Goal: Task Accomplishment & Management: Manage account settings

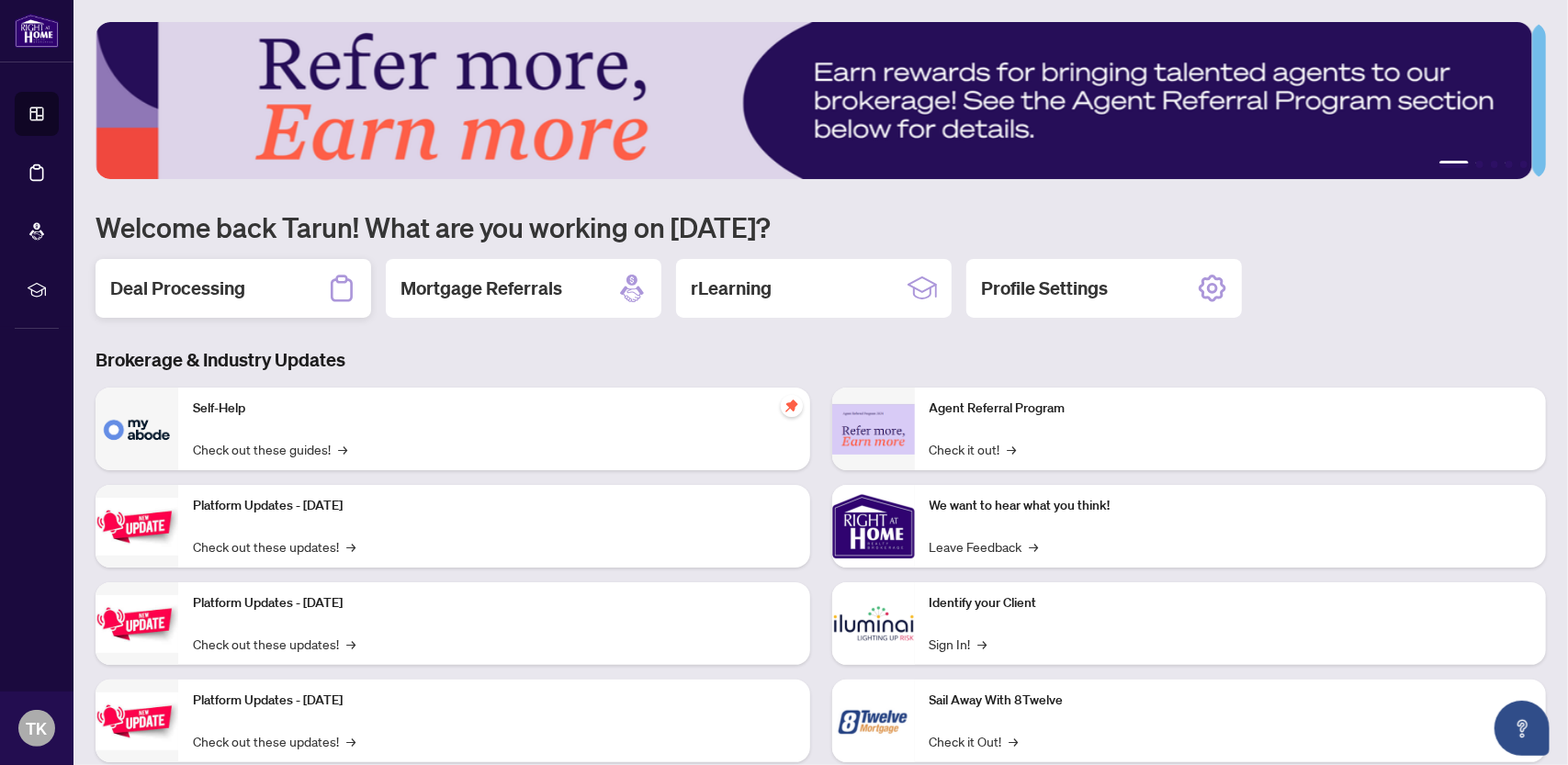
click at [222, 291] on h2 "Deal Processing" at bounding box center [177, 288] width 135 height 25
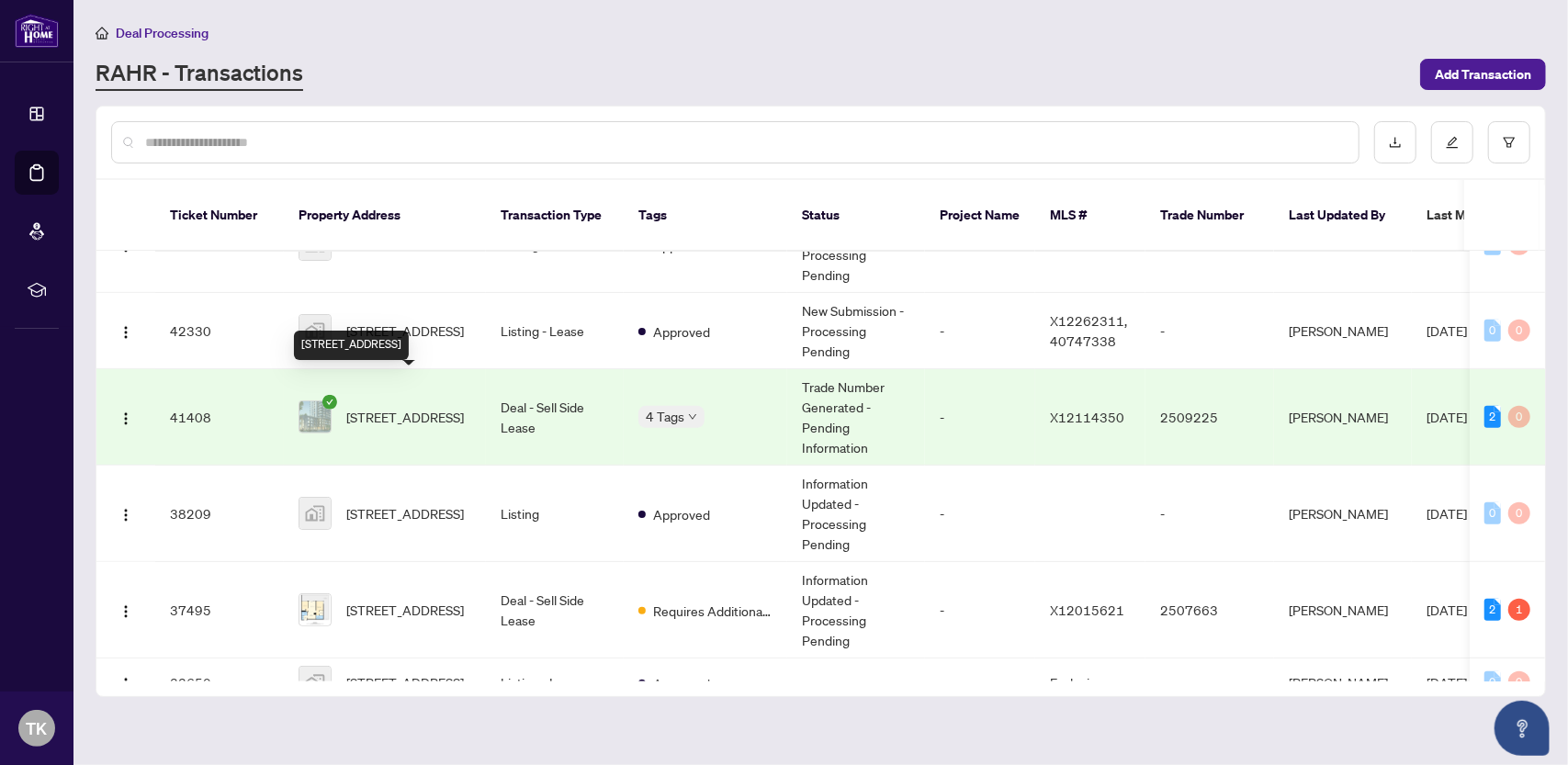
scroll to position [919, 0]
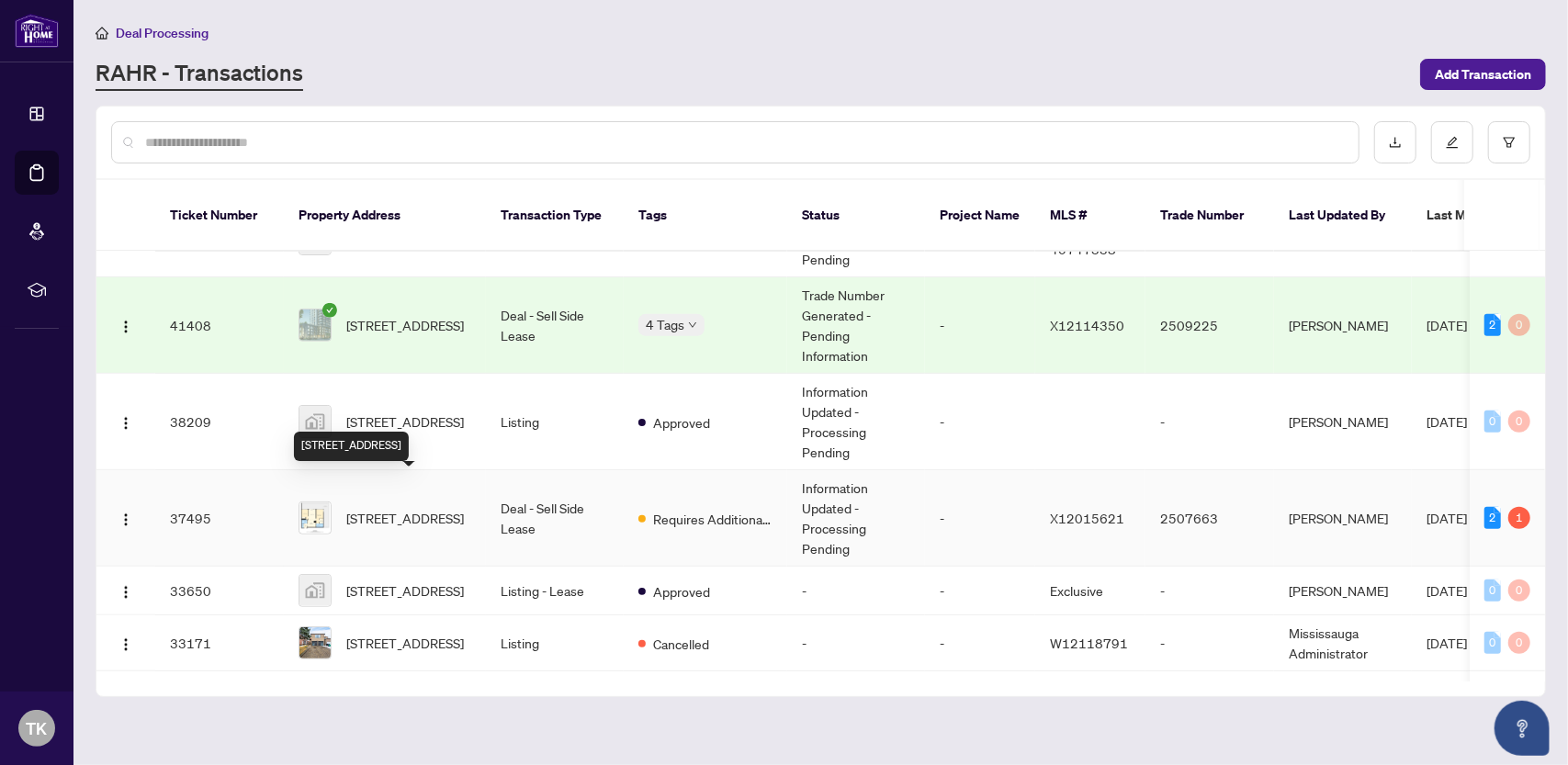
click at [426, 508] on span "[STREET_ADDRESS]" at bounding box center [405, 518] width 118 height 20
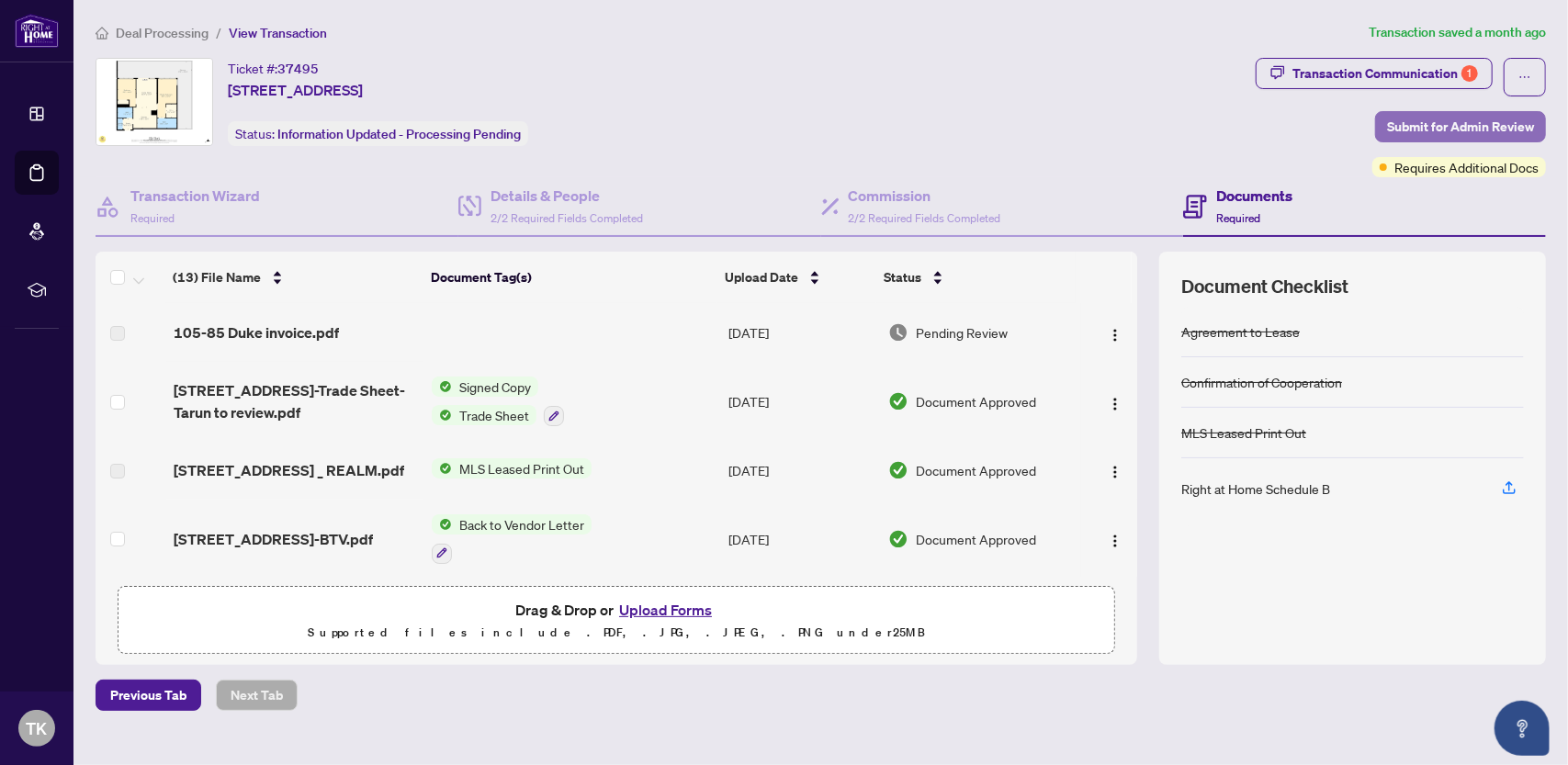
click at [1483, 123] on span "Submit for Admin Review" at bounding box center [1460, 127] width 147 height 29
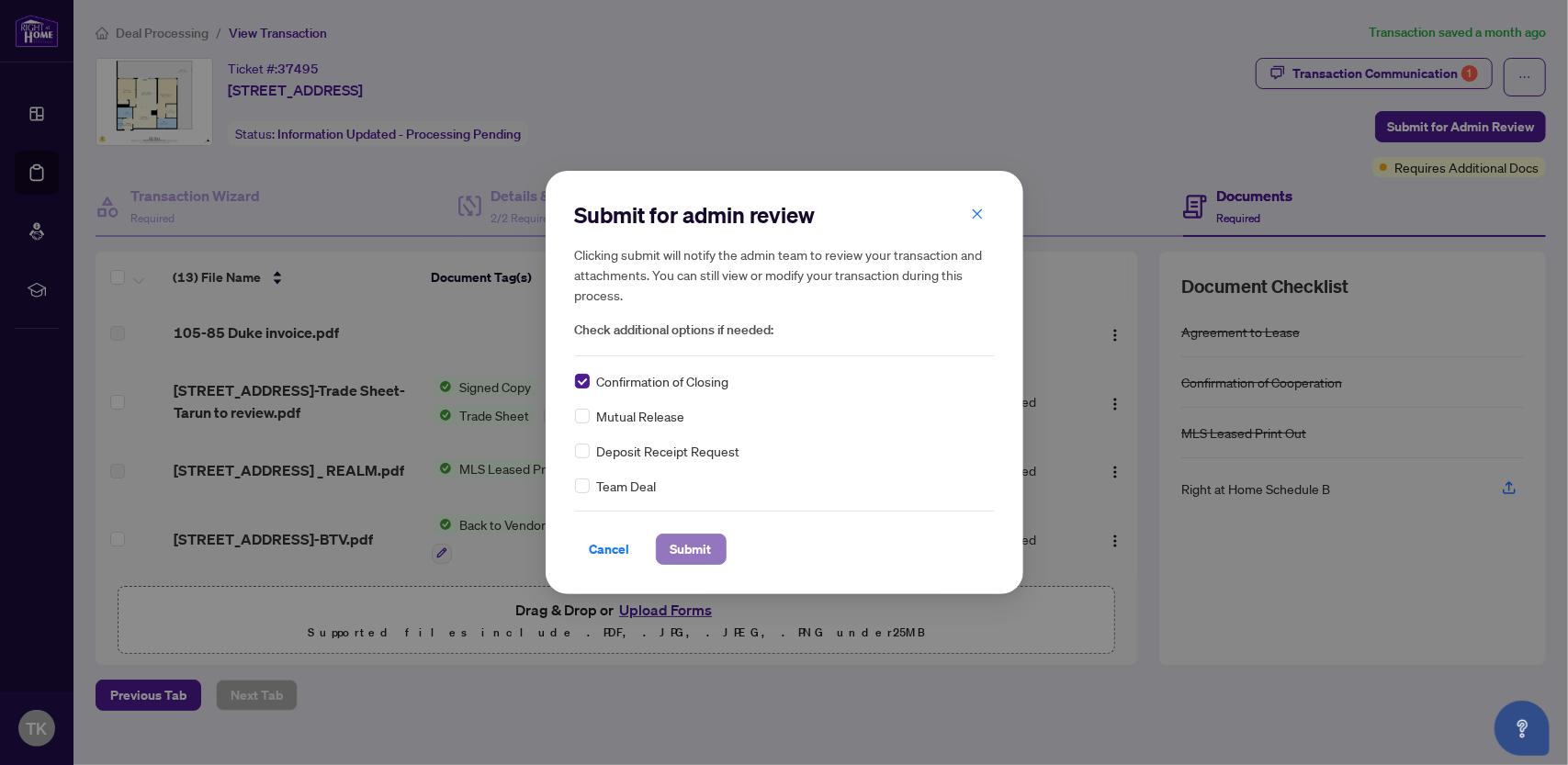
click at [693, 545] on span "Submit" at bounding box center [691, 549] width 41 height 29
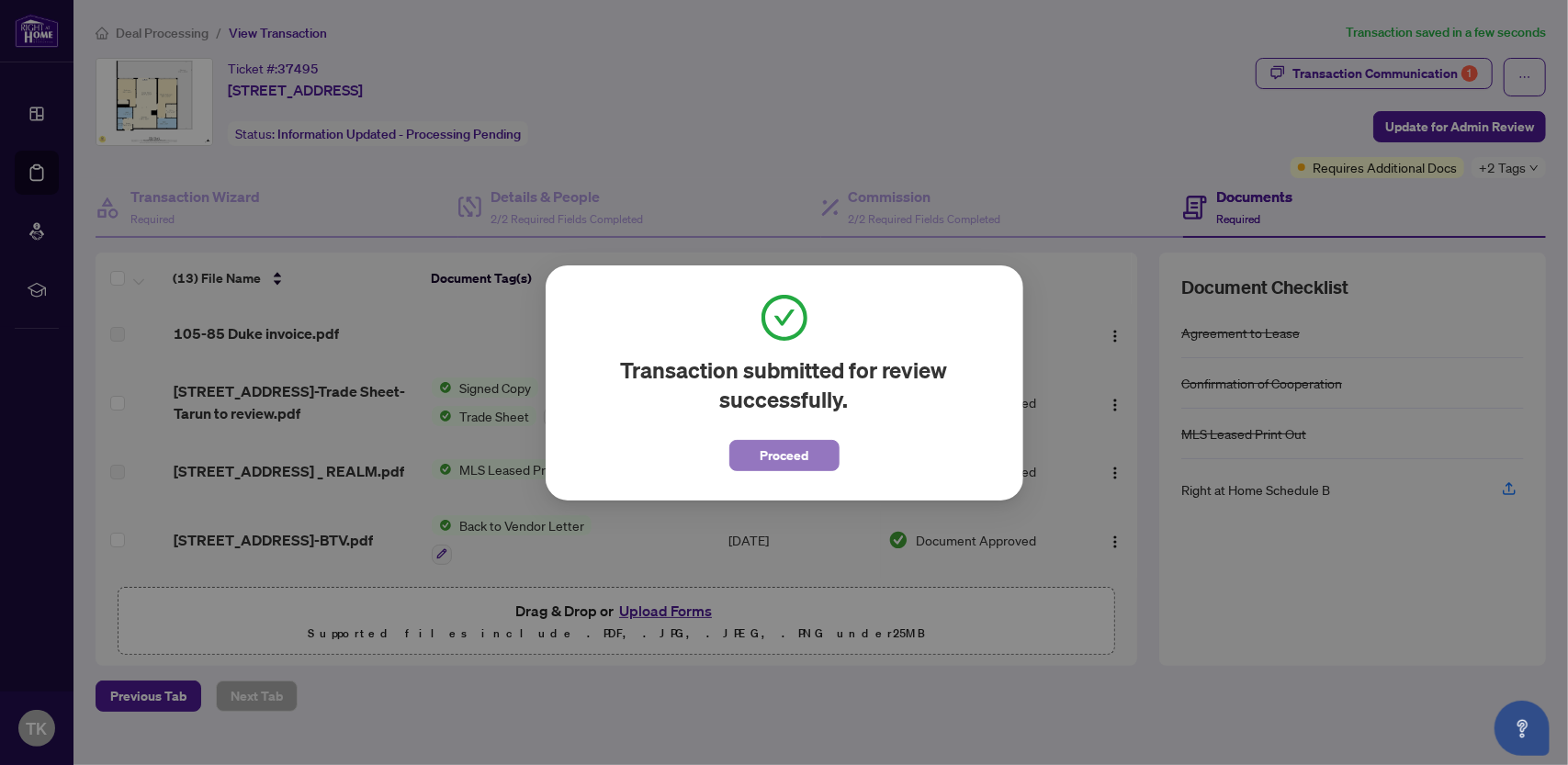
click at [794, 449] on span "Proceed" at bounding box center [784, 455] width 49 height 29
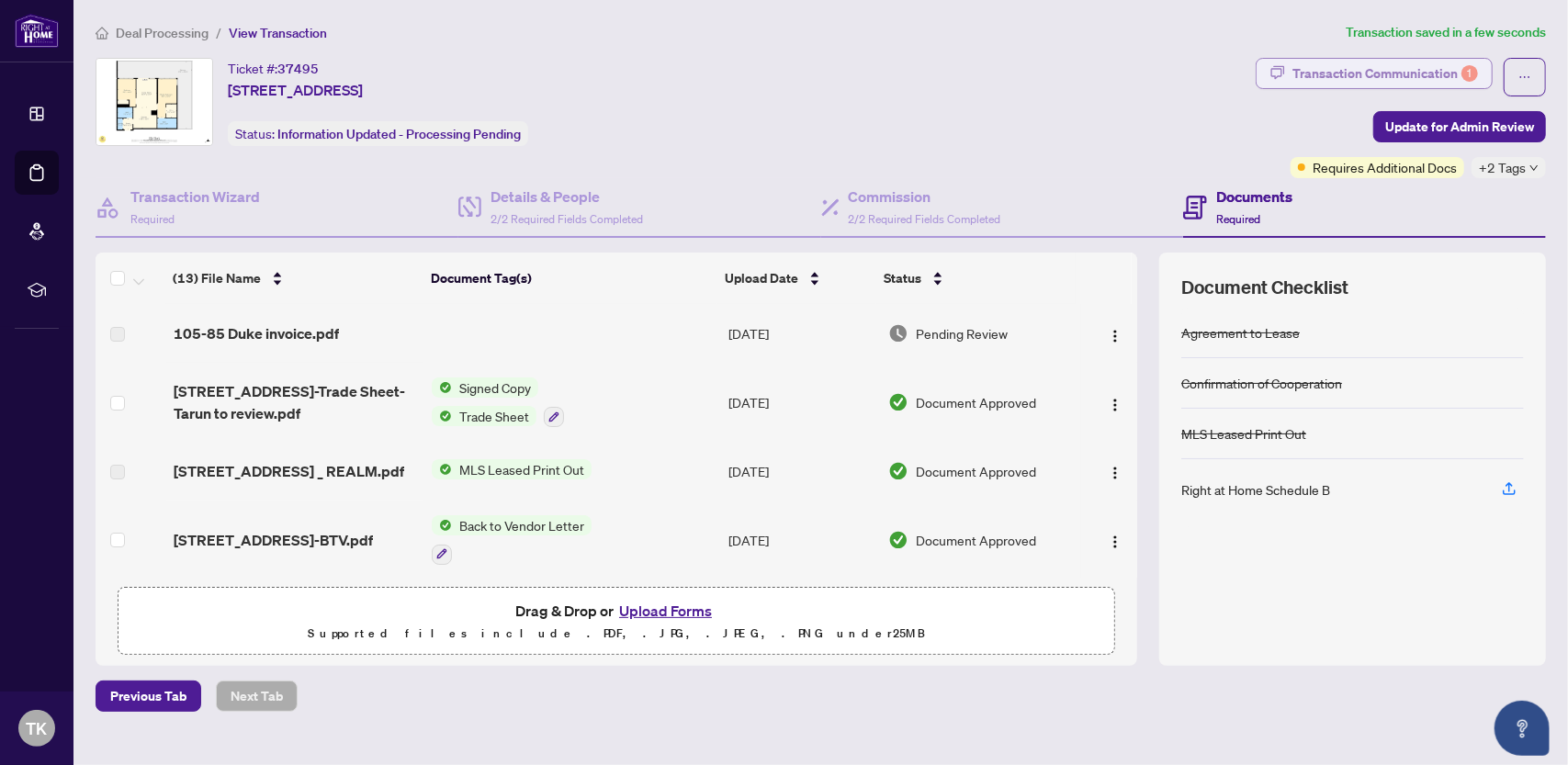
click at [1321, 72] on div "Transaction Communication 1" at bounding box center [1385, 73] width 186 height 29
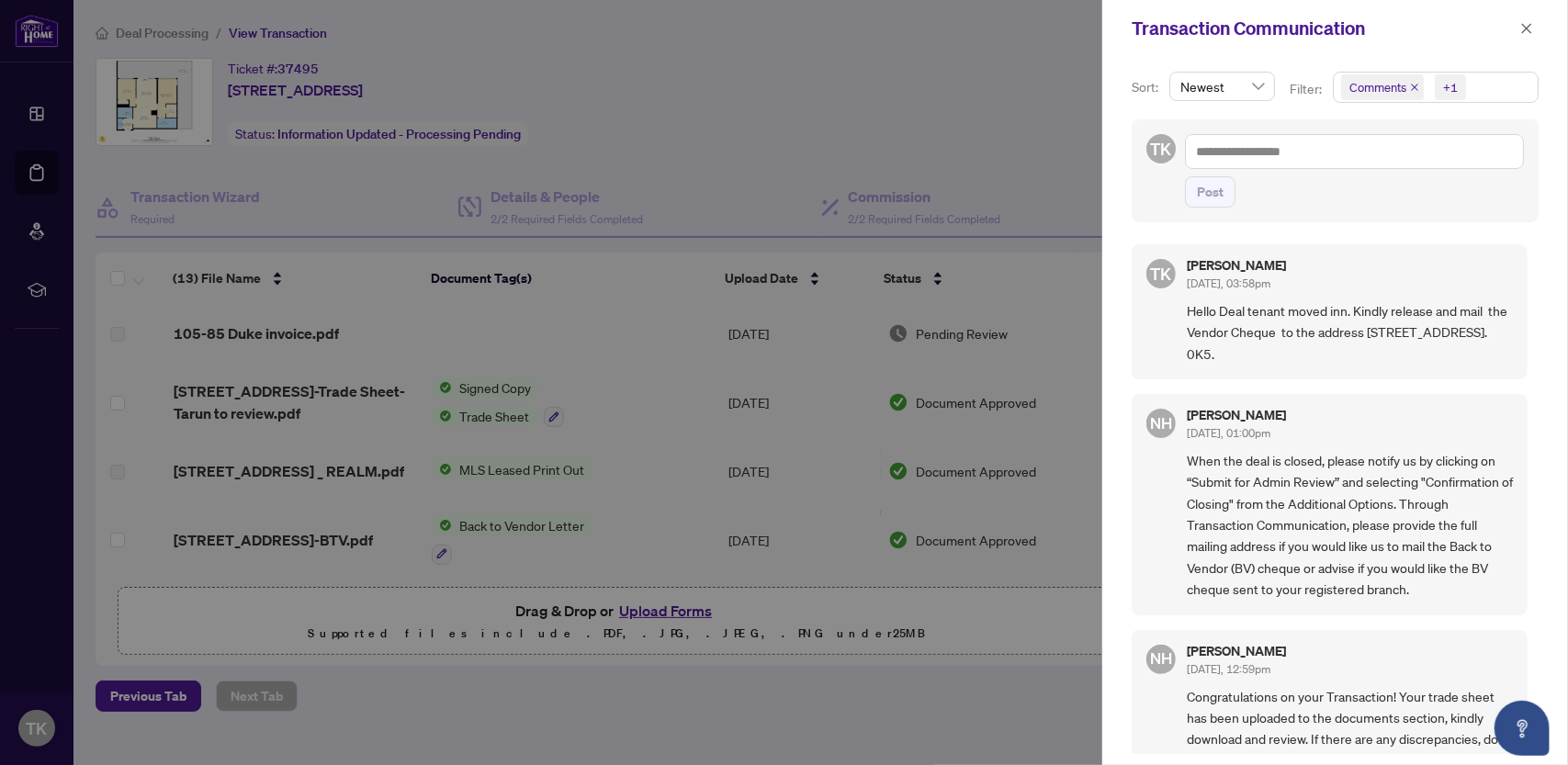
drag, startPoint x: 1186, startPoint y: 309, endPoint x: 1320, endPoint y: 364, distance: 144.8
click at [1322, 370] on div "TK [PERSON_NAME] [DATE], 03:58pm Hello Deal tenant moved inn. Kindly release an…" at bounding box center [1330, 311] width 396 height 135
copy span "Hello Deal tenant moved inn. Kindly release and mail the Vendor Cheque to the a…"
click at [1211, 152] on textarea at bounding box center [1355, 151] width 339 height 34
paste textarea "**********"
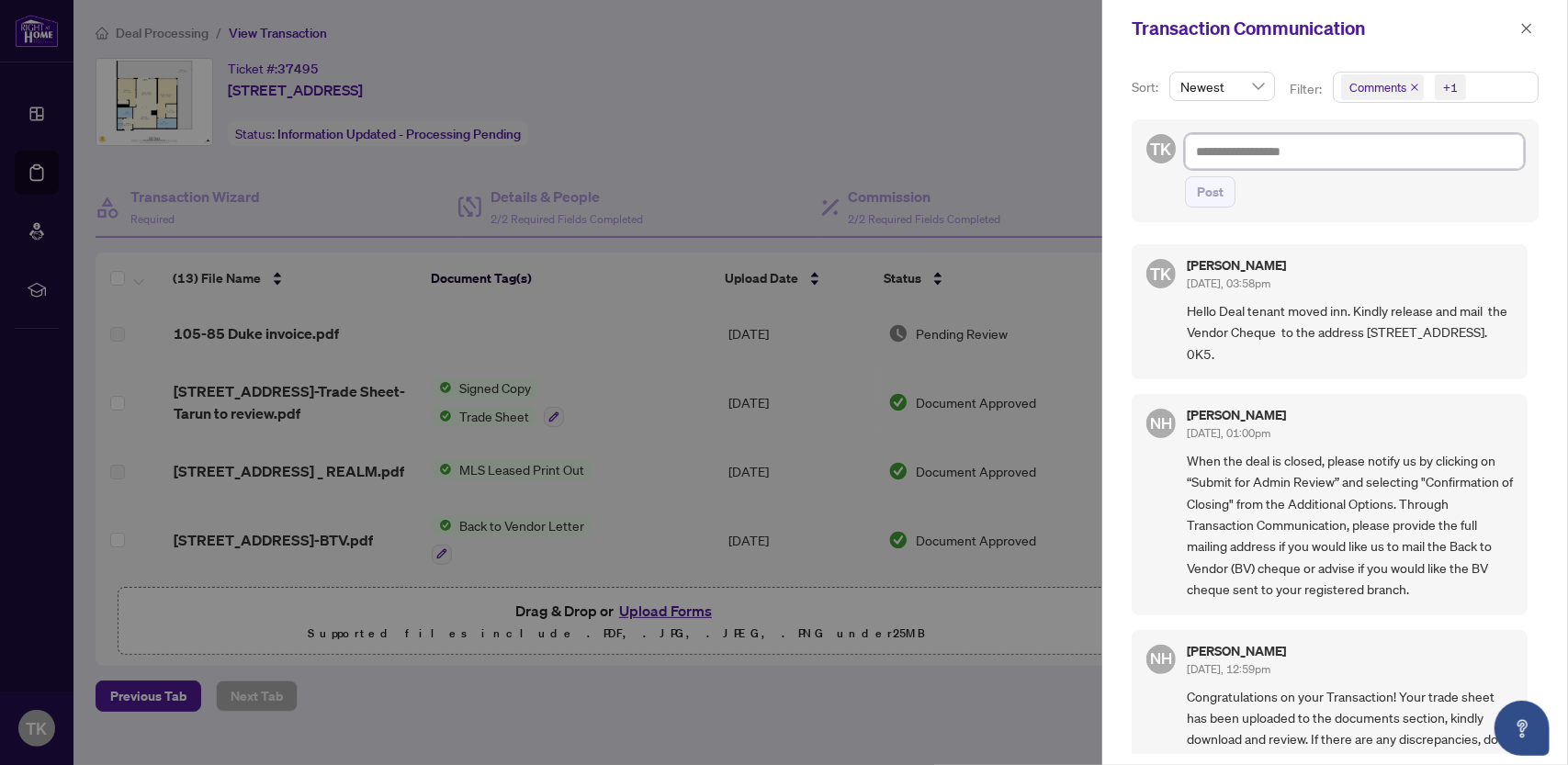
type textarea "**********"
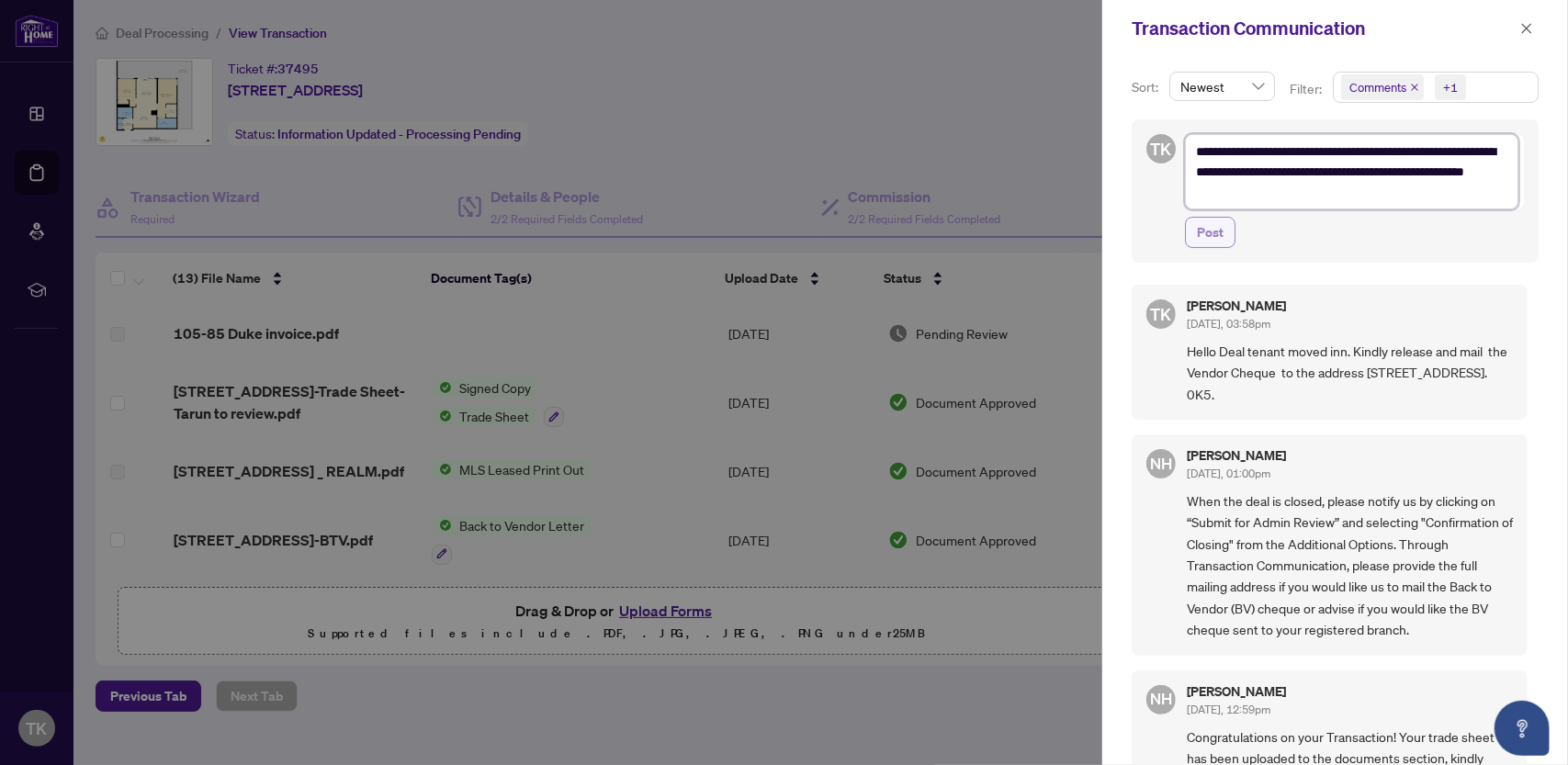
type textarea "**********"
click at [1219, 236] on span "Post" at bounding box center [1210, 233] width 26 height 29
type textarea "**********"
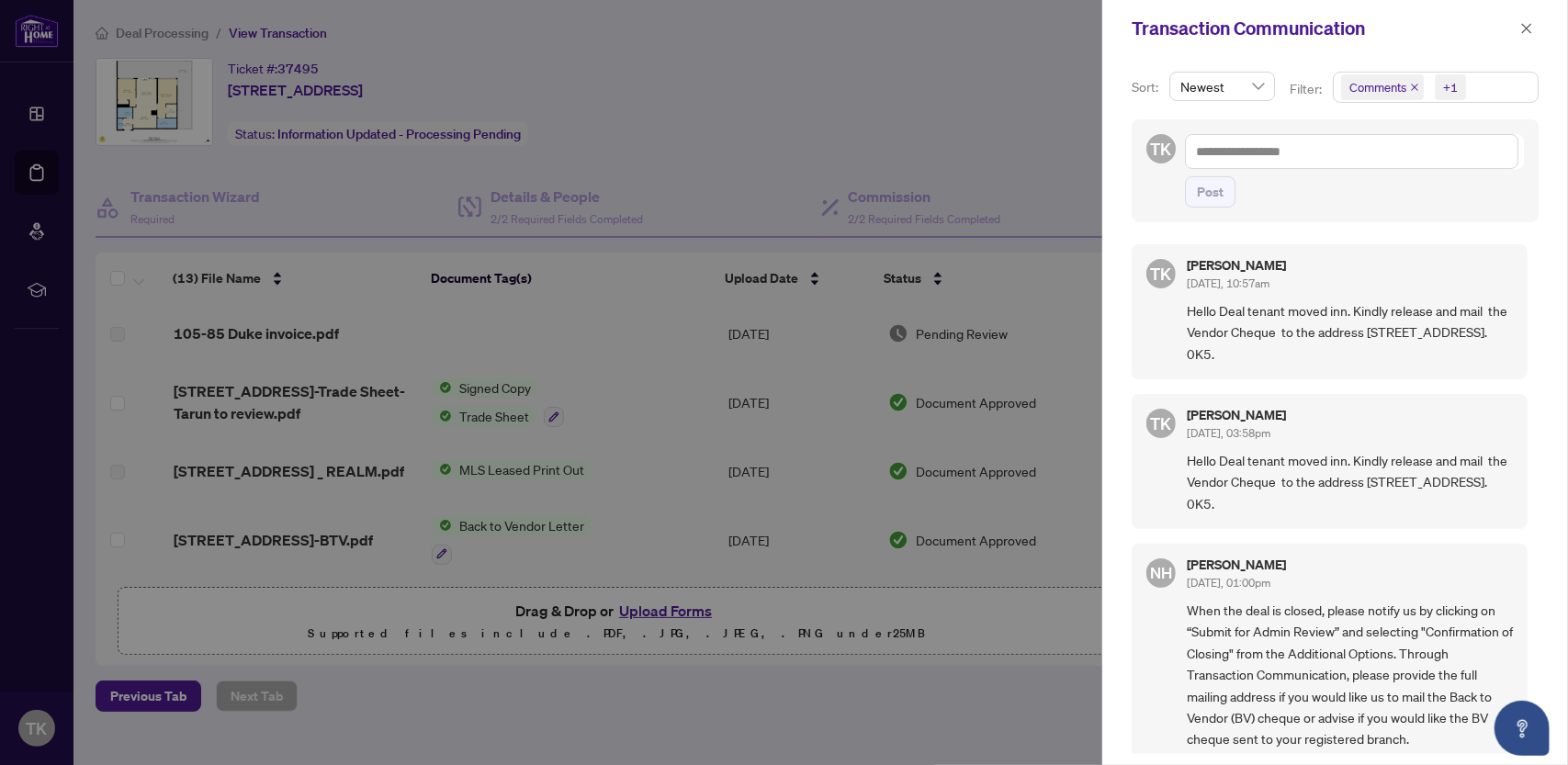
click at [978, 69] on div at bounding box center [784, 382] width 1568 height 765
click at [1527, 30] on icon "close" at bounding box center [1526, 28] width 13 height 13
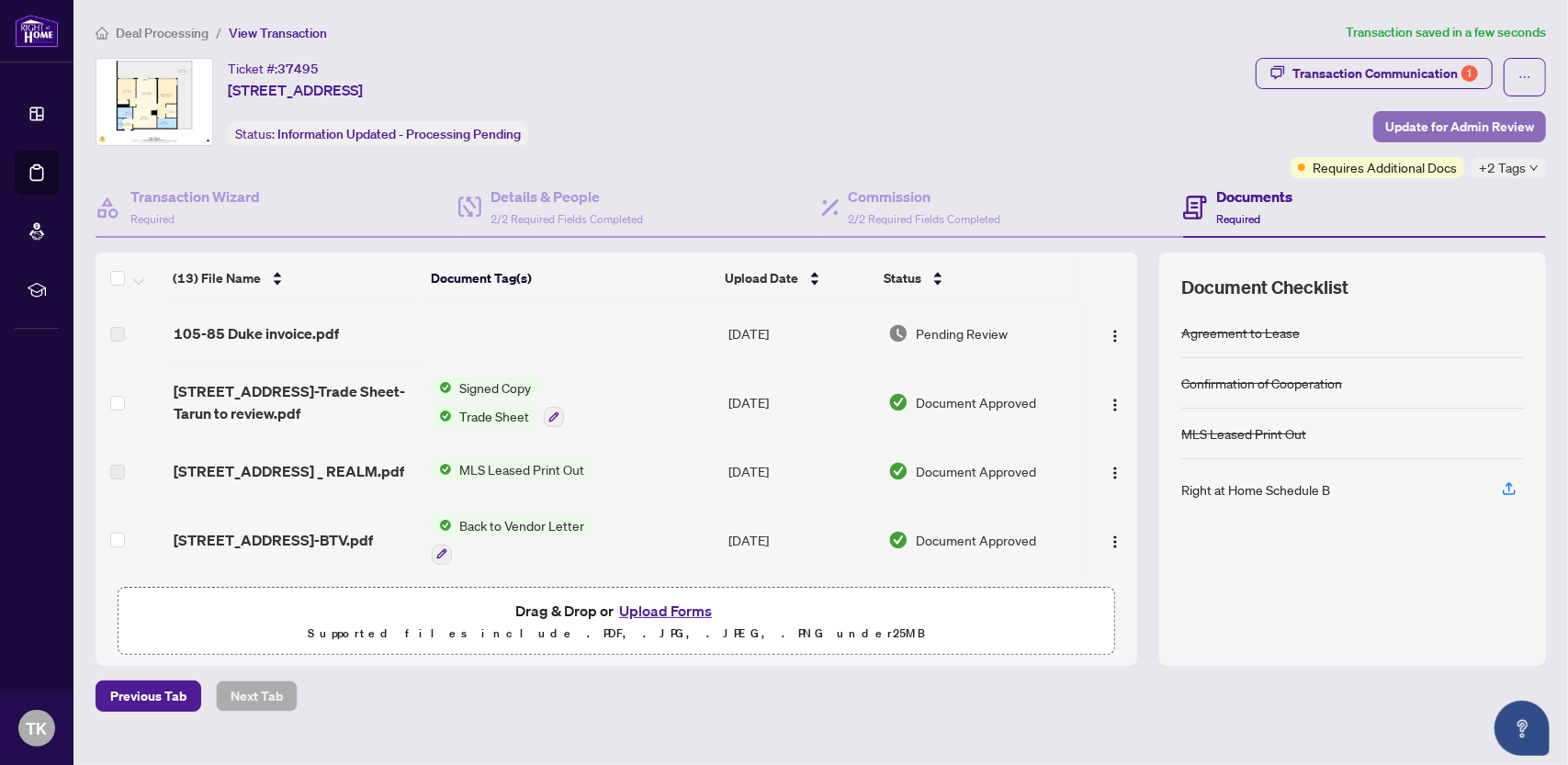
click at [1420, 128] on span "Update for Admin Review" at bounding box center [1459, 127] width 149 height 29
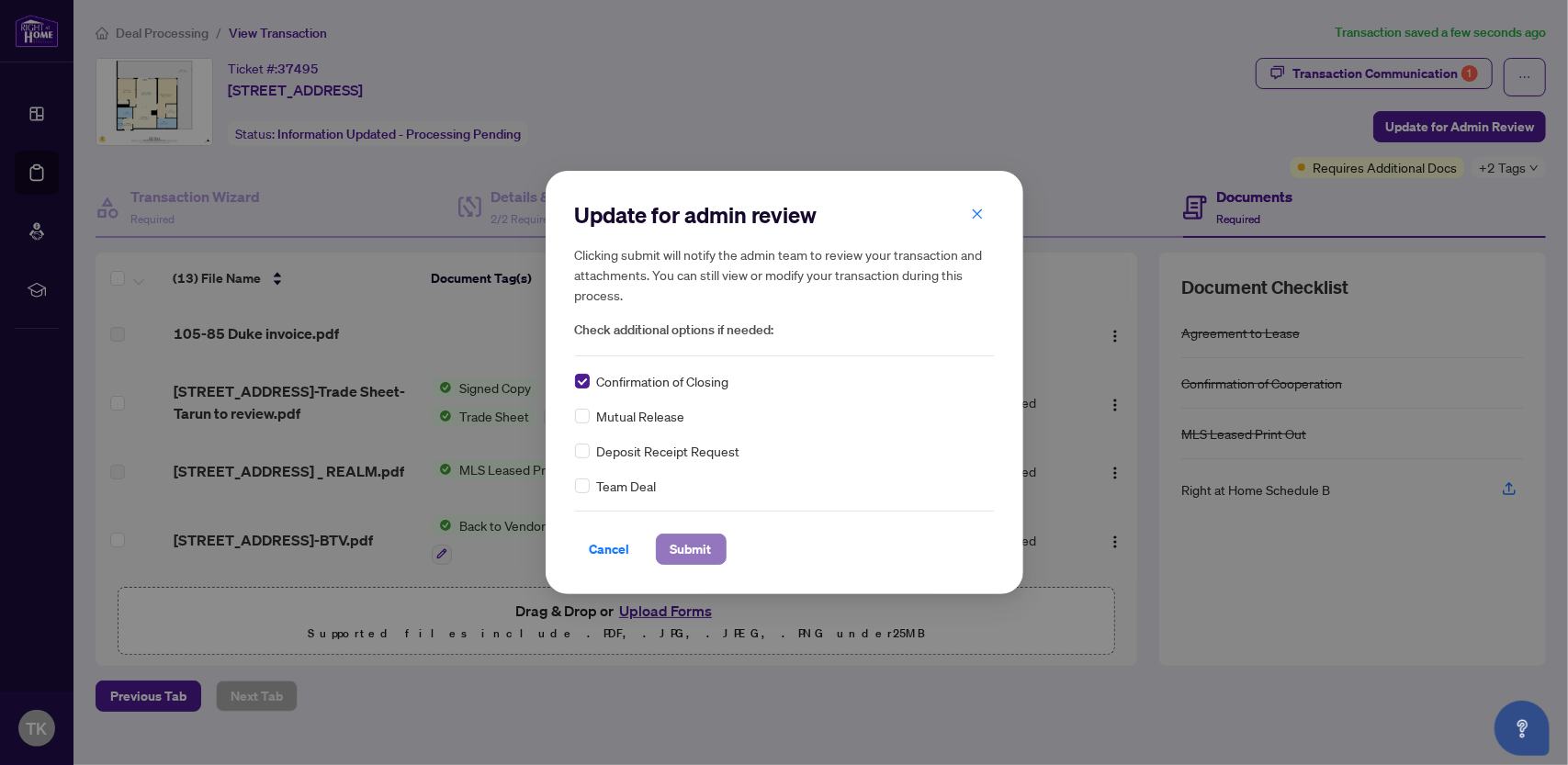
click at [704, 552] on span "Submit" at bounding box center [691, 549] width 41 height 29
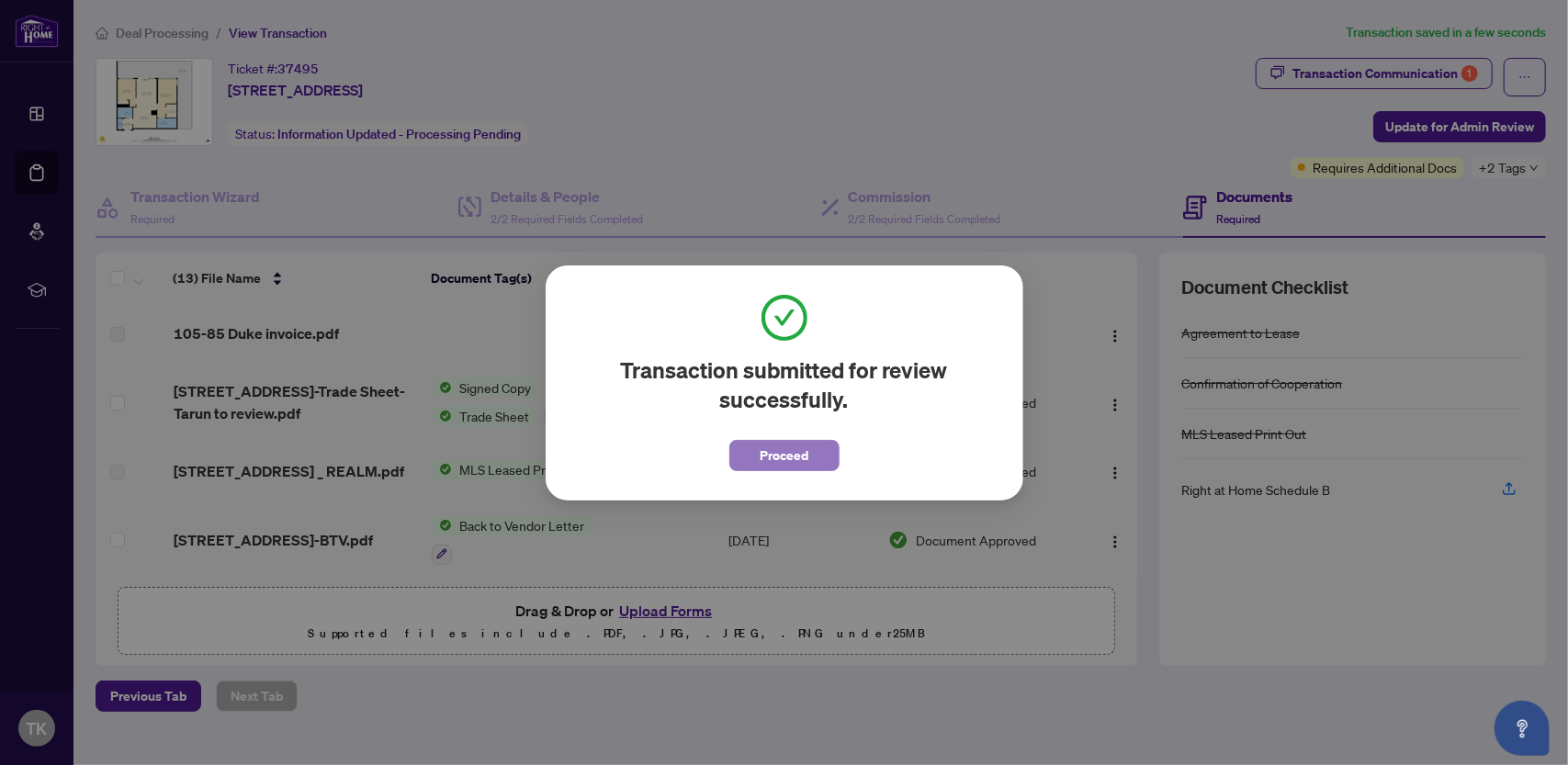
click at [788, 466] on span "Proceed" at bounding box center [784, 455] width 49 height 29
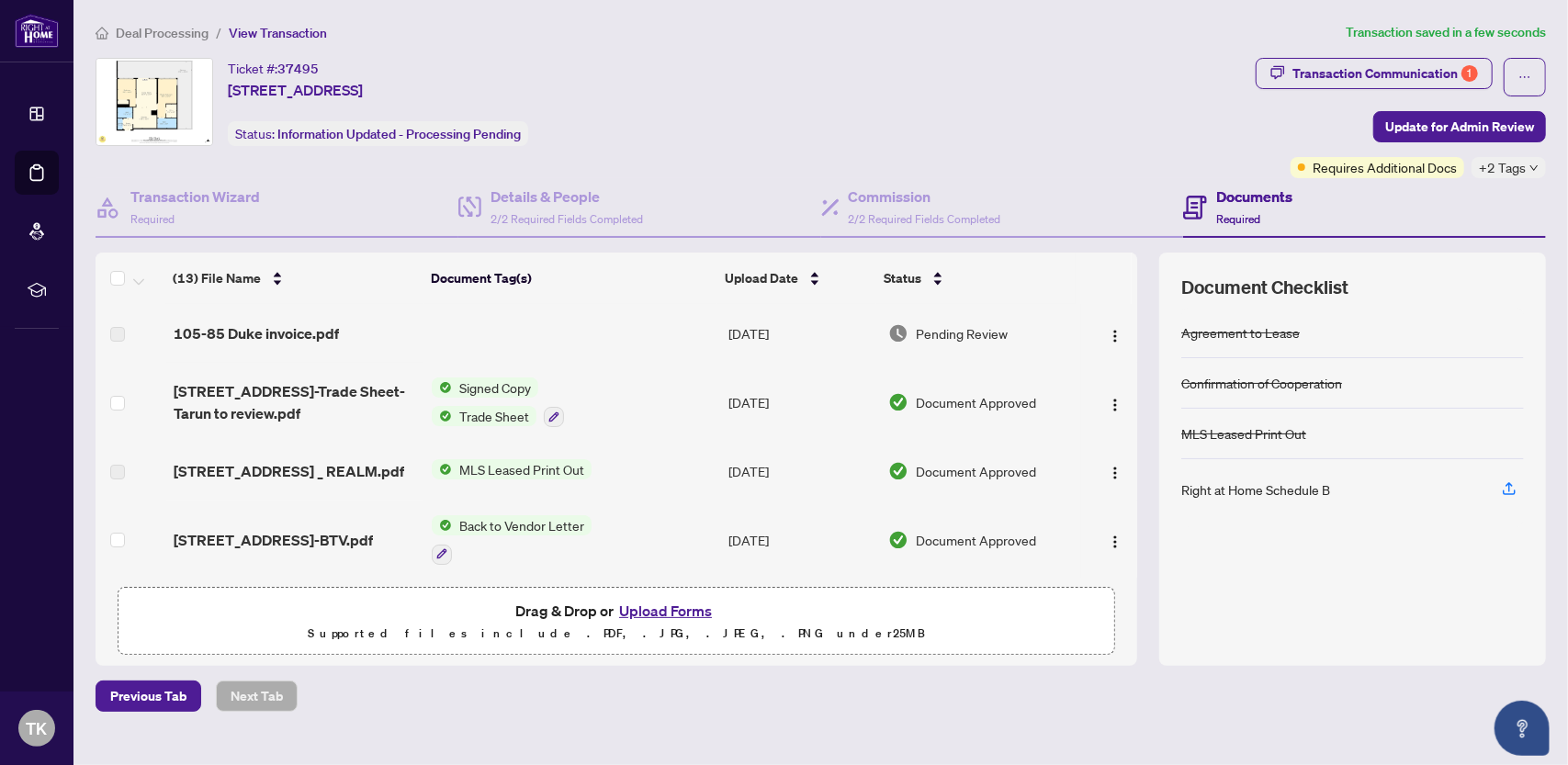
click at [506, 382] on span "Signed Copy" at bounding box center [494, 387] width 87 height 20
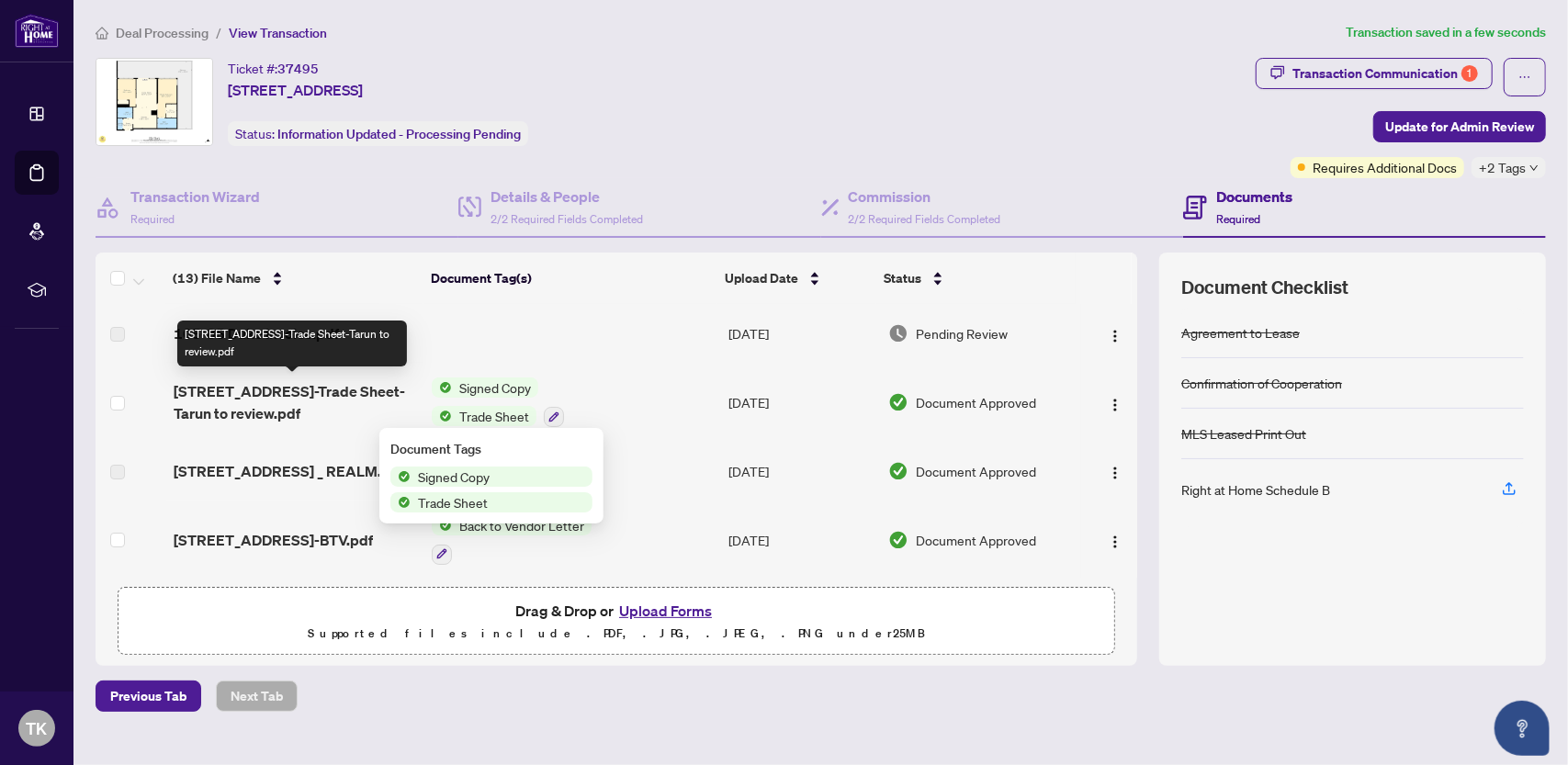
click at [362, 407] on span "[STREET_ADDRESS]-Trade Sheet-Tarun to review.pdf" at bounding box center [295, 402] width 243 height 44
